Goal: Information Seeking & Learning: Find specific fact

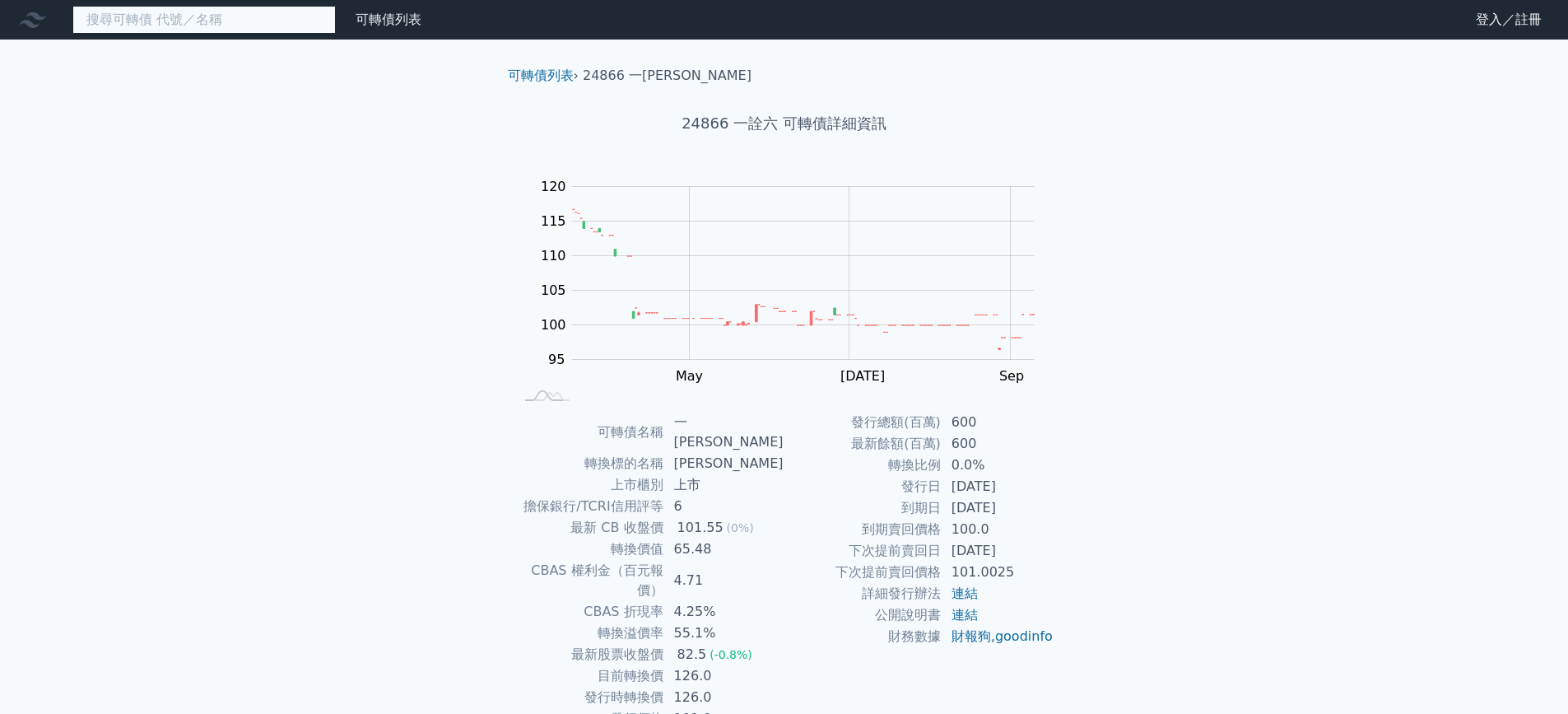
click at [176, 32] on input at bounding box center [205, 20] width 263 height 28
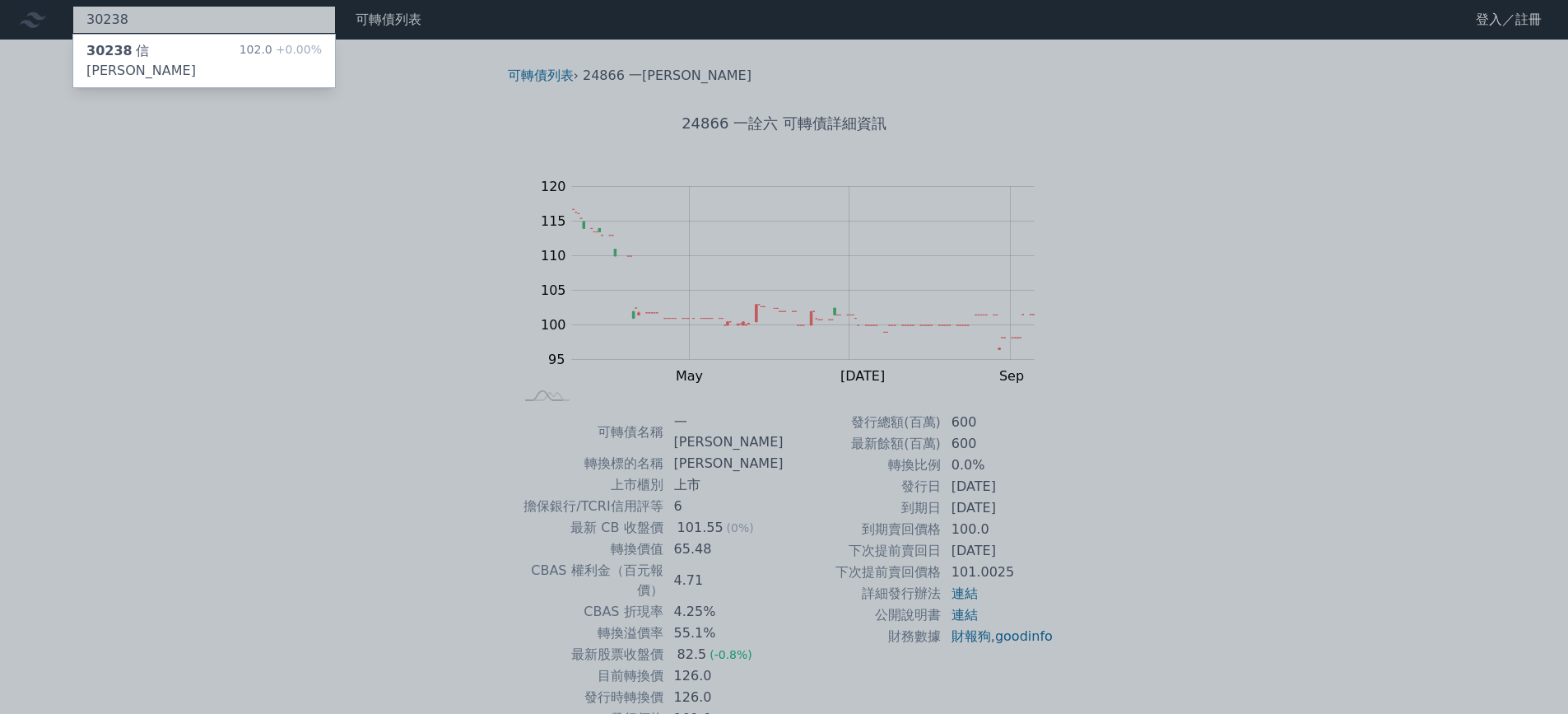
type input "30238"
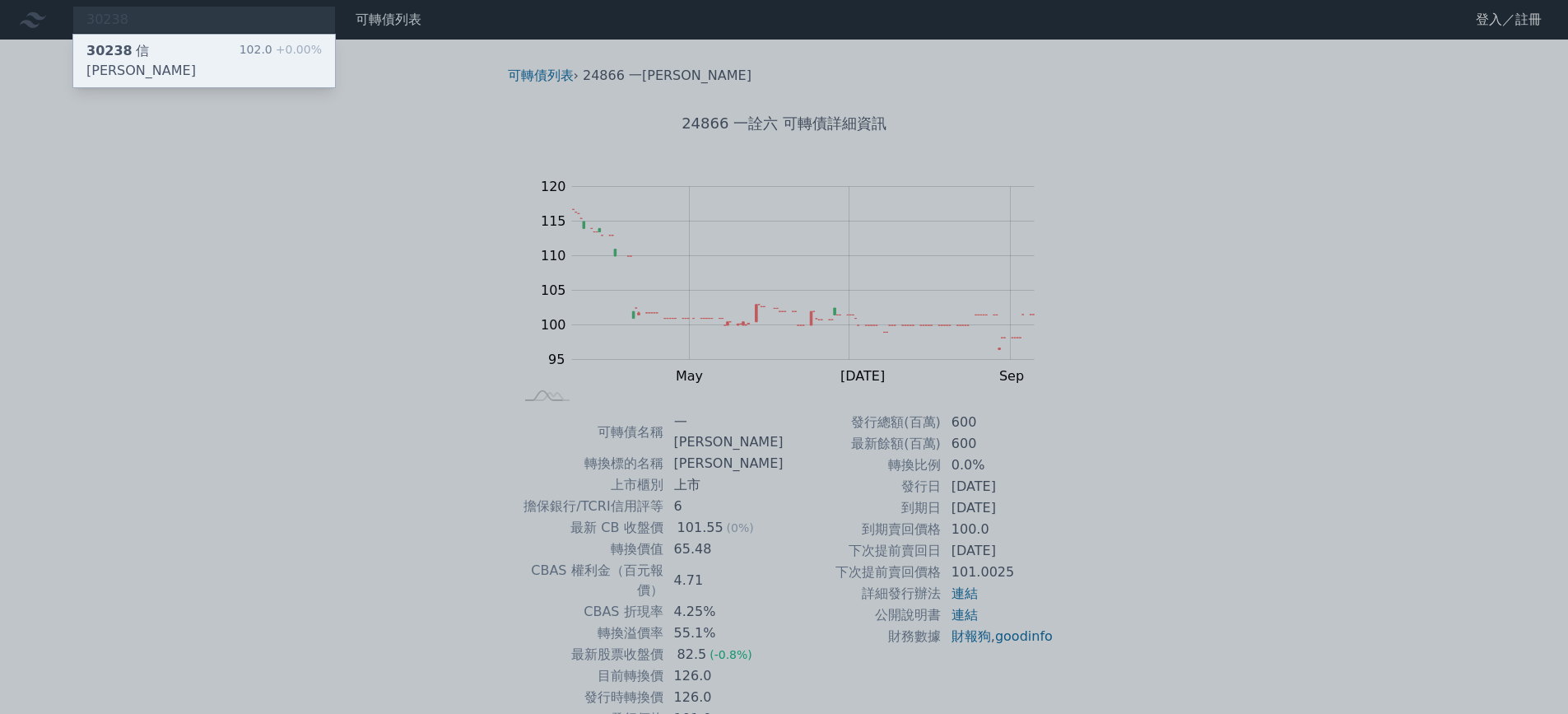
click at [162, 47] on div "30238 信[PERSON_NAME]" at bounding box center [162, 61] width 153 height 40
